Goal: Download file/media

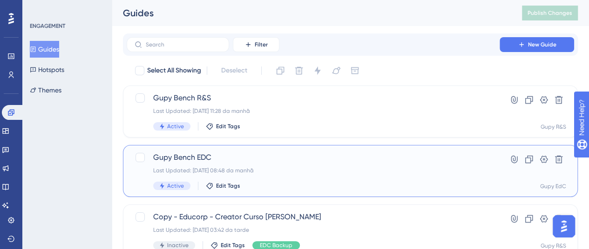
click at [209, 157] on span "Gupy Bench EDC" at bounding box center [313, 157] width 320 height 11
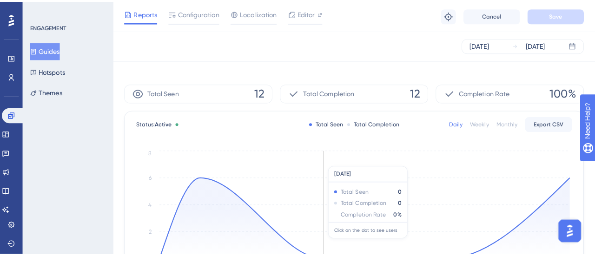
scroll to position [206, 0]
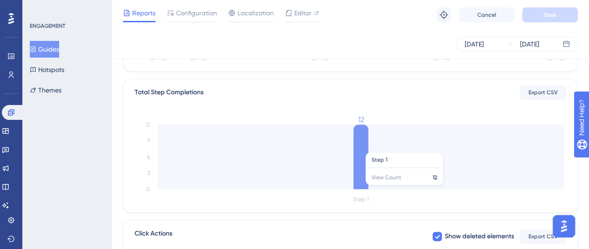
click at [363, 147] on icon at bounding box center [360, 157] width 15 height 65
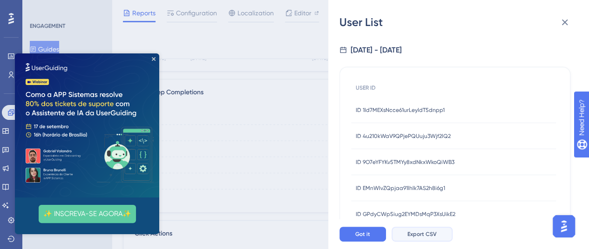
click at [428, 238] on span "Export CSV" at bounding box center [421, 234] width 29 height 7
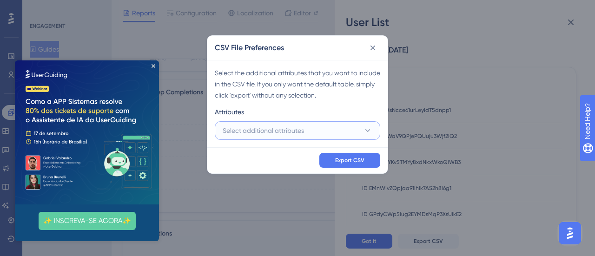
click at [285, 133] on span "Select additional attributes" at bounding box center [263, 130] width 81 height 11
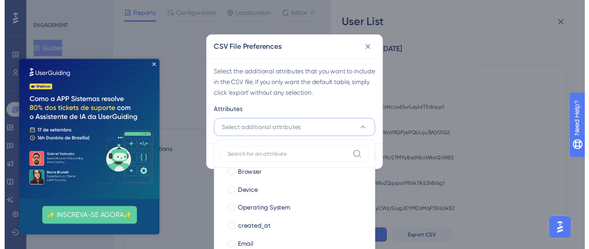
scroll to position [100, 0]
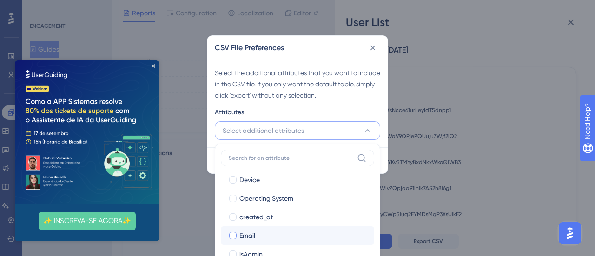
click at [243, 237] on span "Email" at bounding box center [248, 235] width 16 height 11
checkbox input "true"
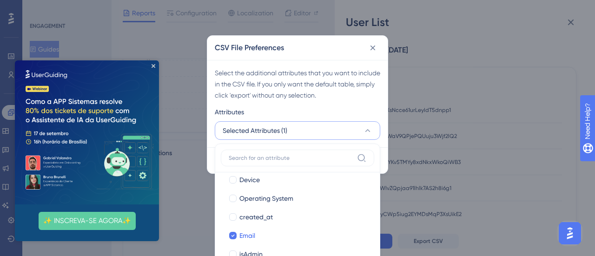
click at [245, 94] on div "Select the additional attributes that you want to include in the CSV file. If y…" at bounding box center [298, 83] width 166 height 33
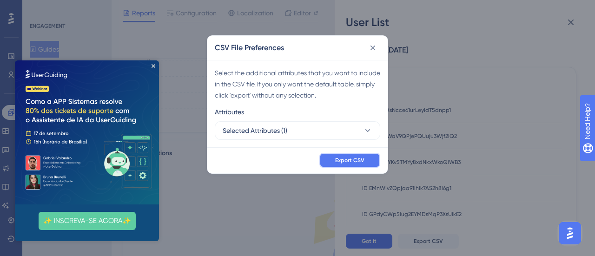
click at [365, 157] on button "Export CSV" at bounding box center [350, 160] width 61 height 15
